Goal: Navigation & Orientation: Find specific page/section

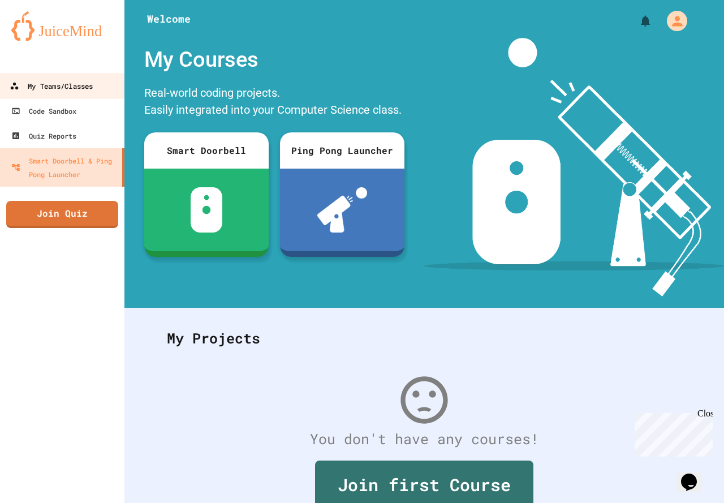
click at [81, 95] on link "My Teams/Classes" at bounding box center [62, 85] width 128 height 25
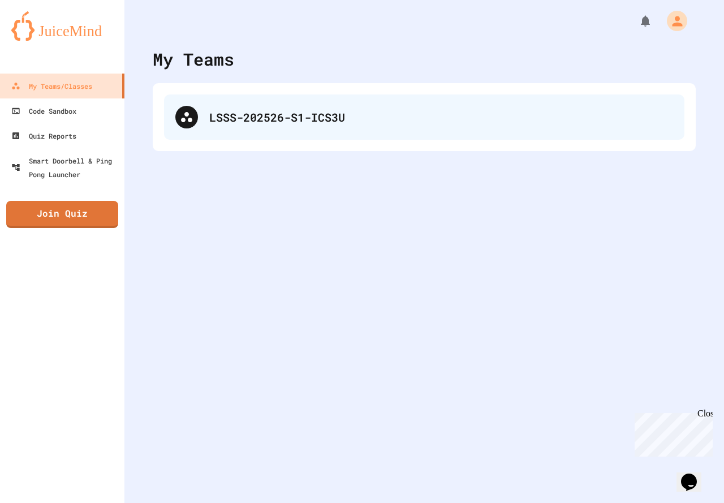
click at [308, 104] on div "LSSS-202526-S1-ICS3U" at bounding box center [424, 116] width 520 height 45
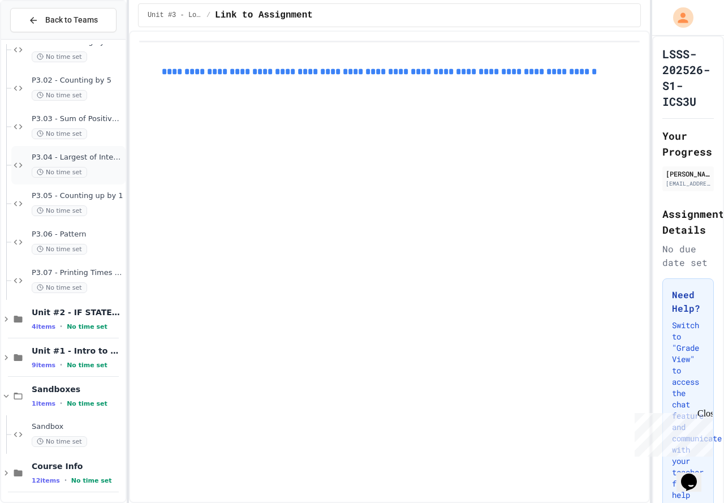
scroll to position [176, 0]
click at [40, 395] on div "Sandboxes 1 items • No time set" at bounding box center [78, 394] width 92 height 24
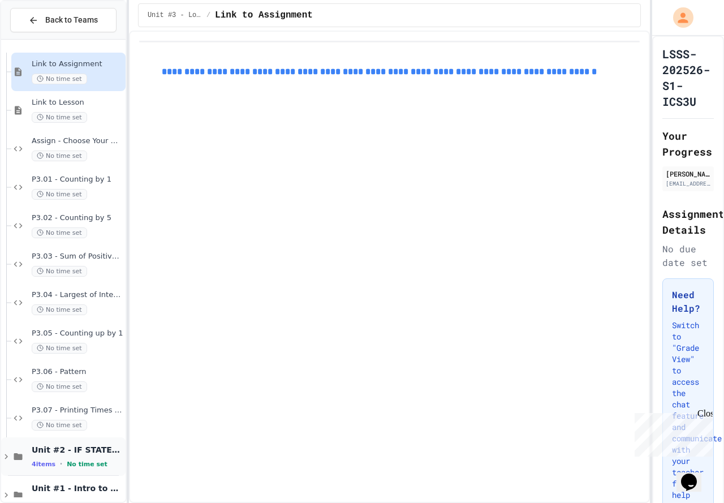
scroll to position [0, 0]
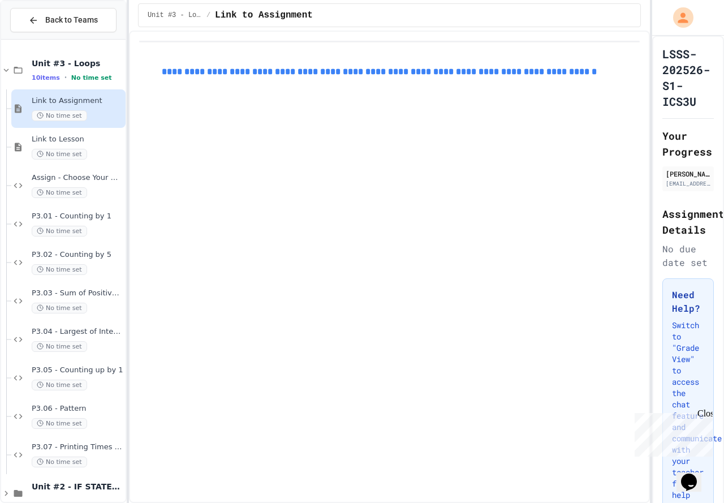
click at [75, 104] on span "Link to Assignment" at bounding box center [78, 101] width 92 height 10
click at [52, 64] on span "Unit #3 - Loops" at bounding box center [78, 63] width 92 height 10
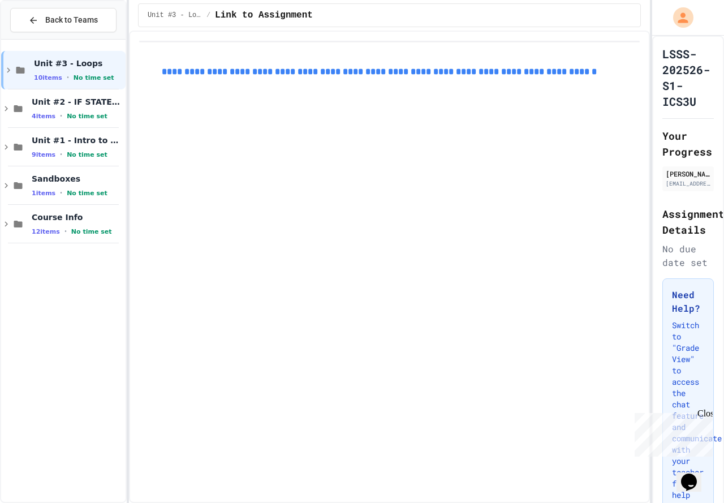
click at [52, 64] on span "Unit #3 - Loops" at bounding box center [78, 63] width 89 height 10
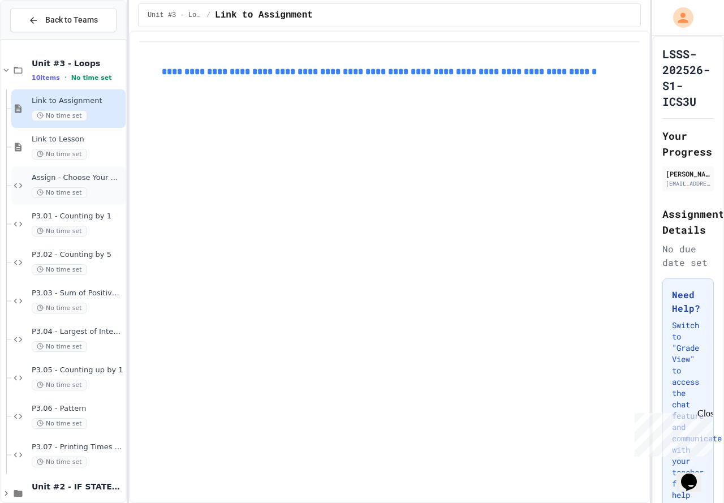
click at [66, 171] on div "Assign - Choose Your Own Adventure No time set" at bounding box center [68, 185] width 114 height 38
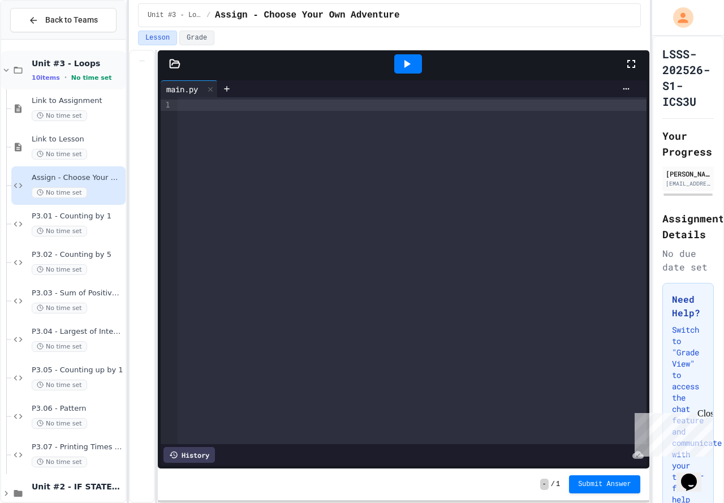
click at [67, 72] on div "Unit #3 - Loops 10 items • No time set" at bounding box center [78, 70] width 92 height 24
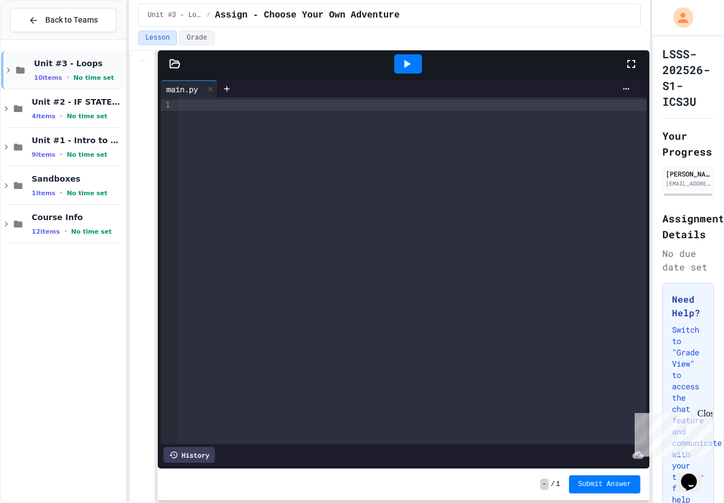
click at [27, 66] on div "Unit #3 - Loops 10 items • No time set" at bounding box center [63, 70] width 124 height 38
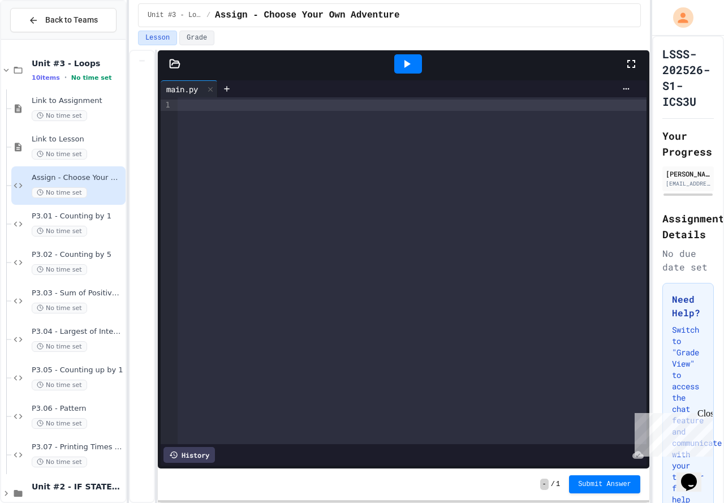
click at [77, 178] on span "Assign - Choose Your Own Adventure" at bounding box center [78, 178] width 92 height 10
click at [89, 448] on span "P3.07 - Printing Times Table" at bounding box center [78, 447] width 92 height 10
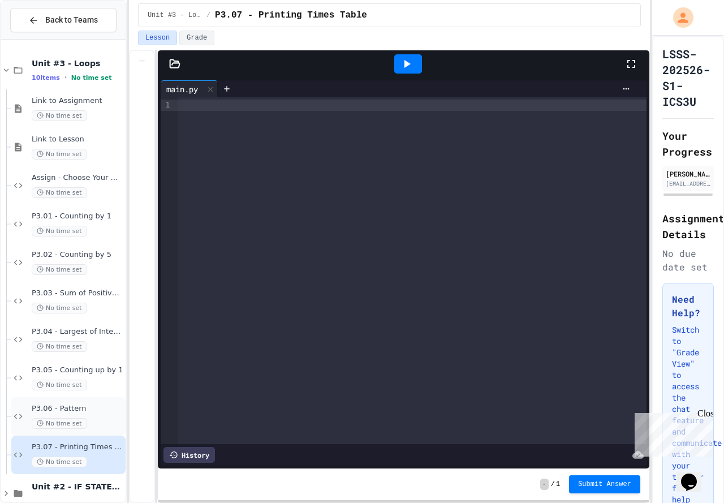
click at [64, 416] on div "P3.06 - Pattern No time set" at bounding box center [78, 416] width 92 height 25
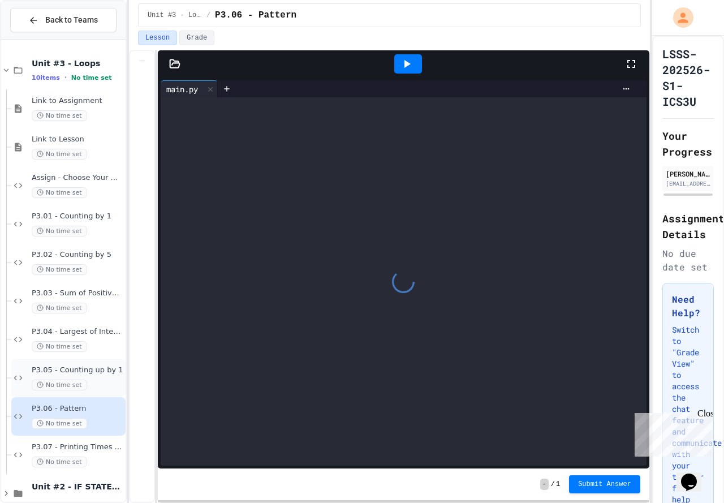
click at [75, 363] on div "P3.05 - Counting up by 1 No time set" at bounding box center [68, 378] width 114 height 38
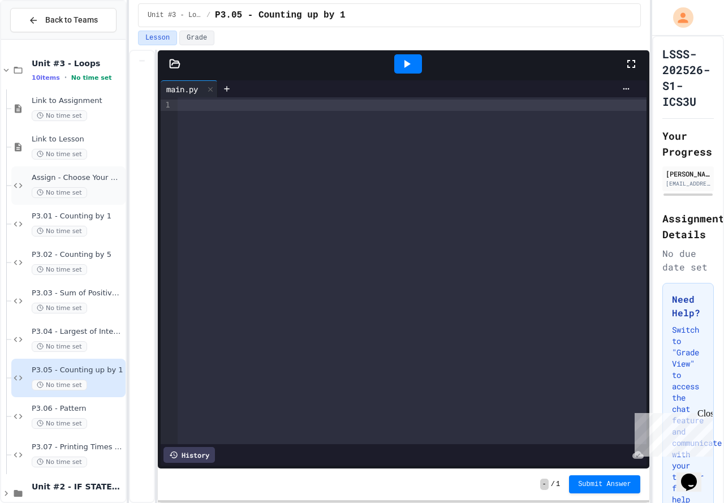
click at [63, 179] on span "Assign - Choose Your Own Adventure" at bounding box center [78, 178] width 92 height 10
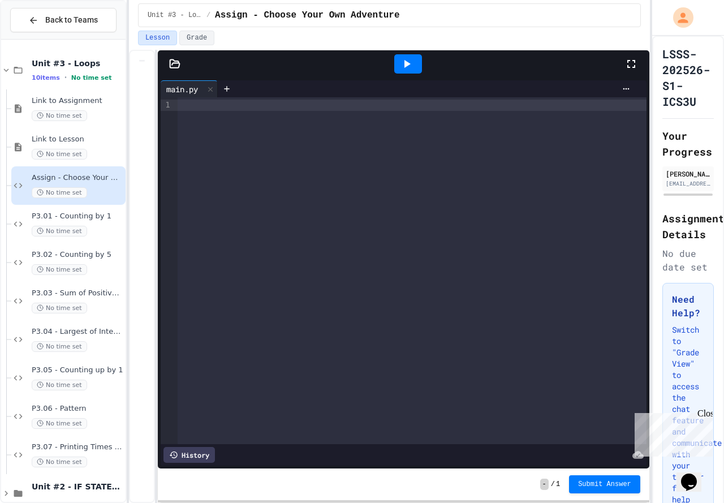
click at [706, 411] on div "Close" at bounding box center [704, 415] width 14 height 14
